Goal: Check status

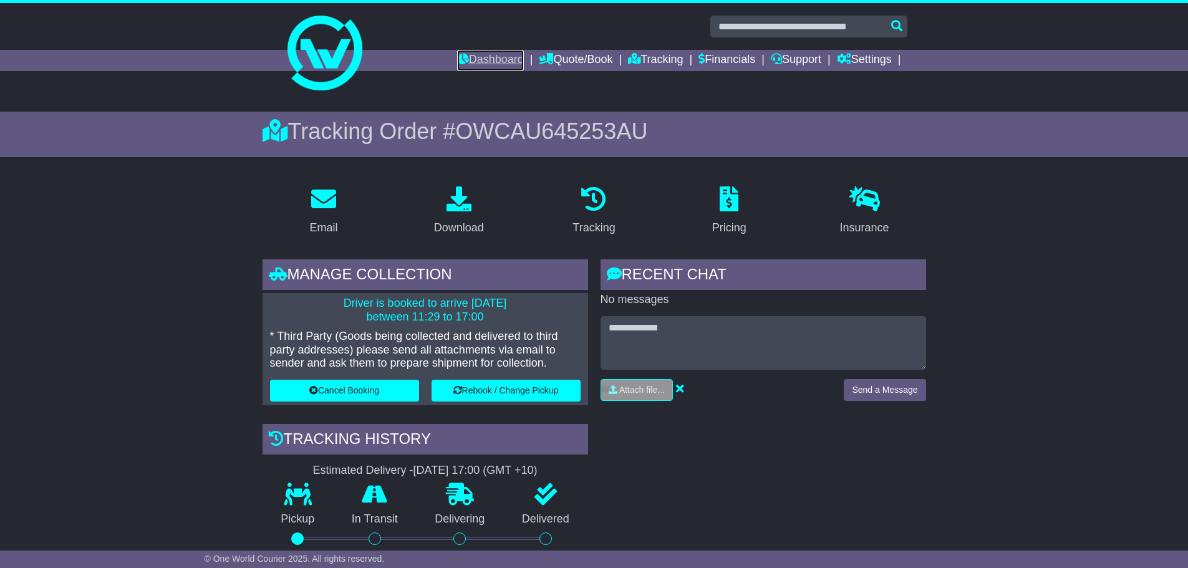
click at [470, 55] on link "Dashboard" at bounding box center [490, 60] width 67 height 21
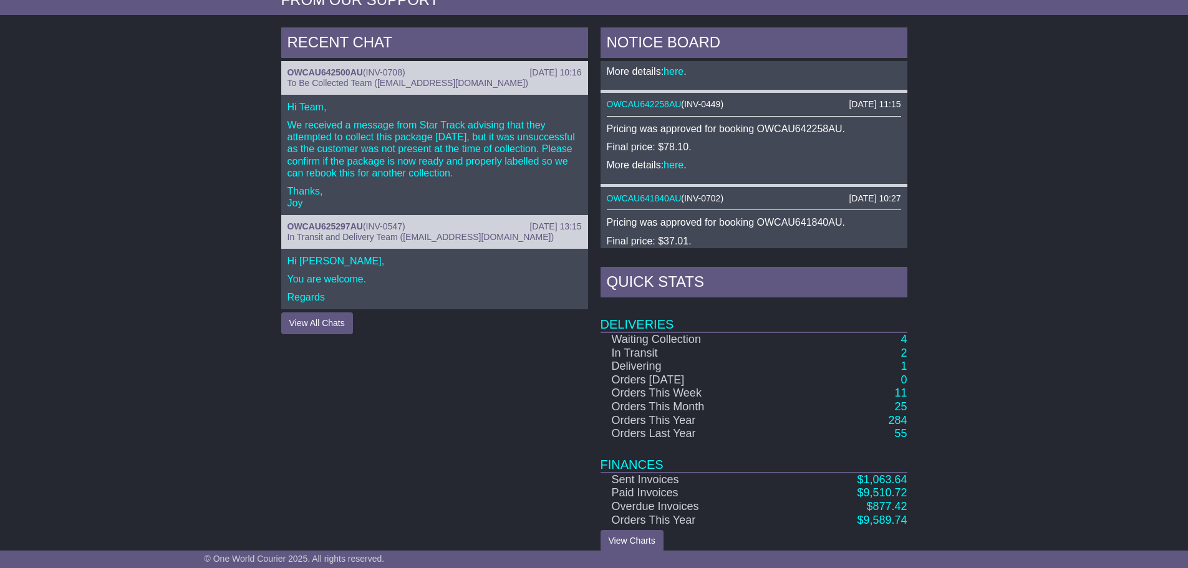
scroll to position [521, 0]
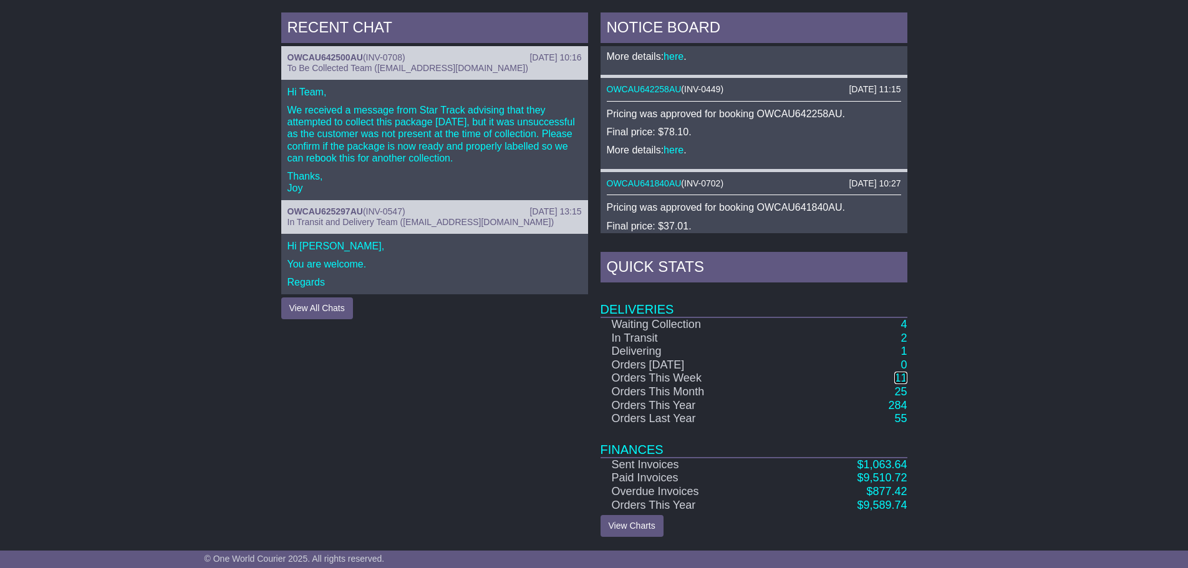
click at [901, 378] on link "11" at bounding box center [900, 378] width 12 height 12
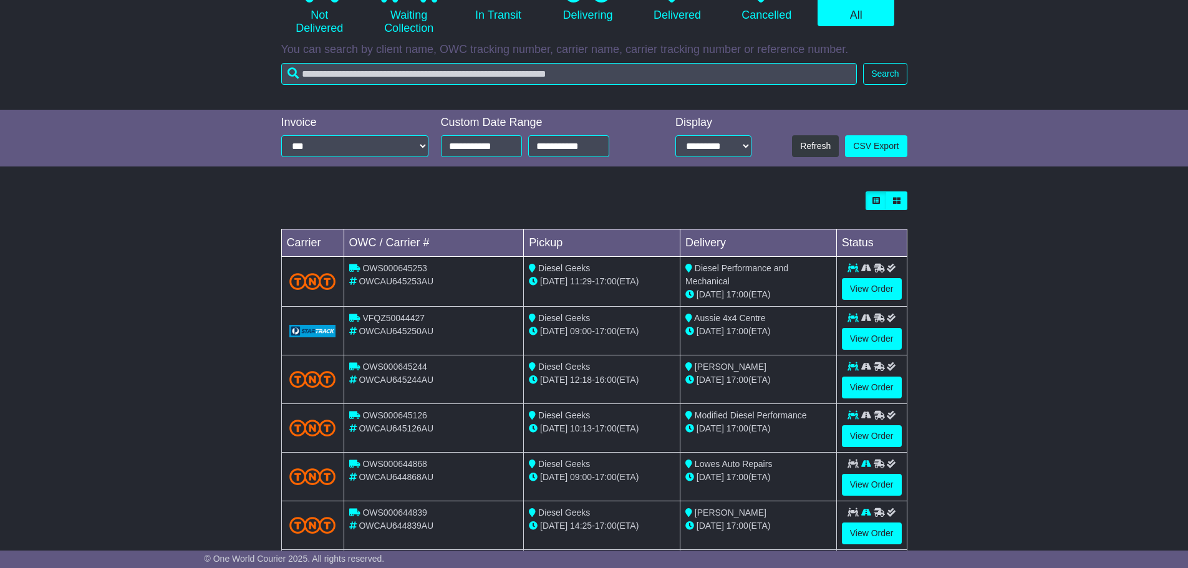
scroll to position [125, 0]
